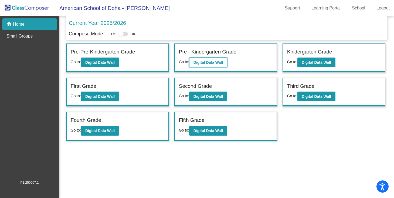
click at [202, 63] on b "Digital Data Wall" at bounding box center [207, 62] width 29 height 4
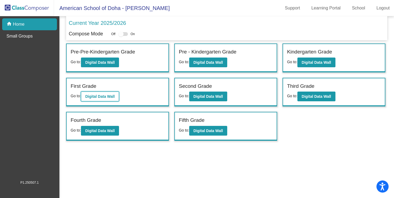
click at [100, 97] on b "Digital Data Wall" at bounding box center [99, 96] width 29 height 4
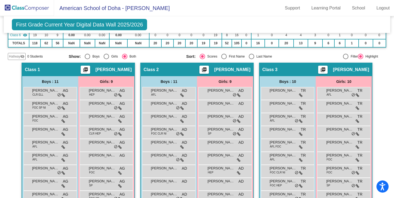
scroll to position [92, 0]
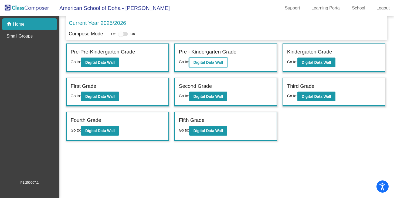
click at [203, 63] on b "Digital Data Wall" at bounding box center [207, 62] width 29 height 4
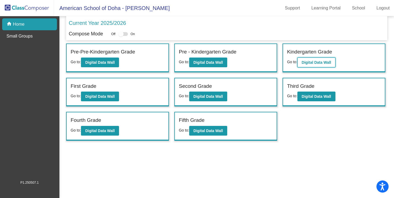
click at [309, 62] on b "Digital Data Wall" at bounding box center [315, 62] width 29 height 4
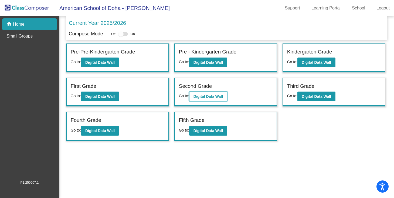
click at [211, 95] on b "Digital Data Wall" at bounding box center [207, 96] width 29 height 4
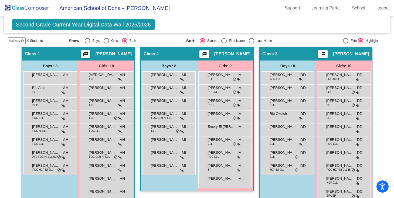
scroll to position [122, 0]
